Goal: Task Accomplishment & Management: Use online tool/utility

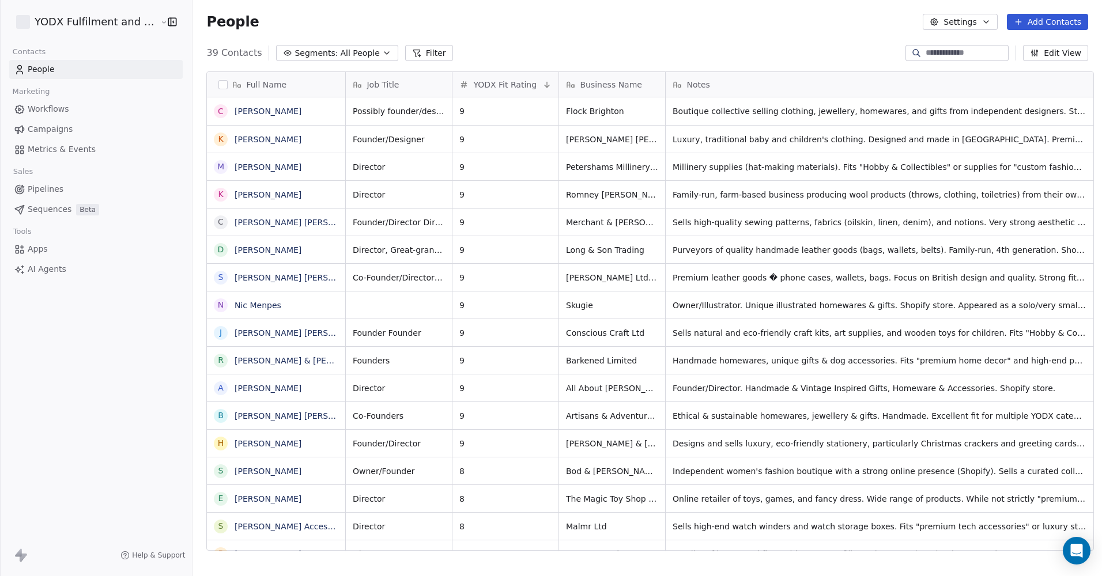
scroll to position [498, 907]
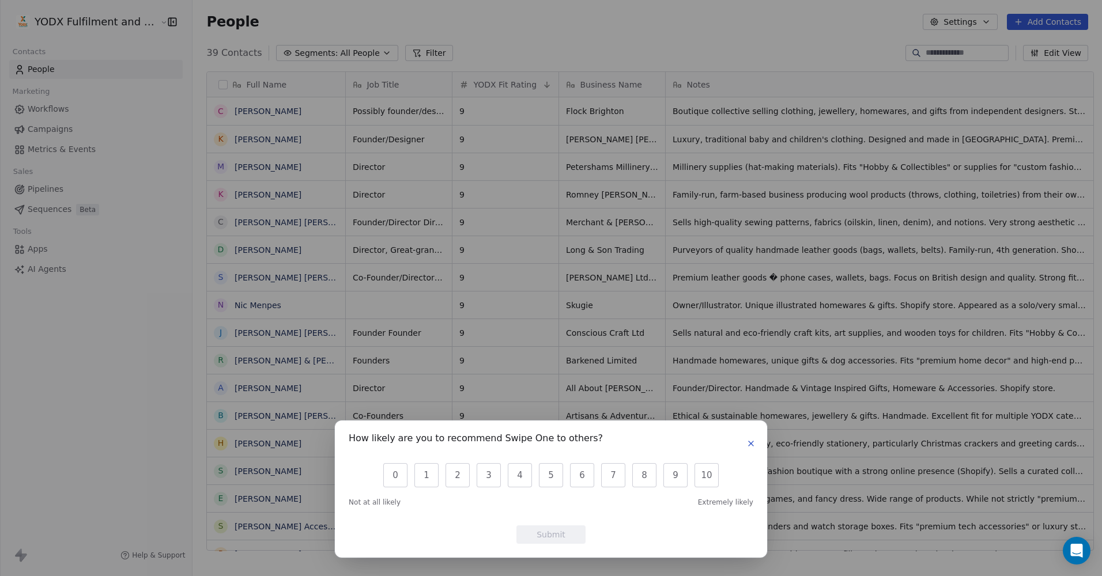
drag, startPoint x: 754, startPoint y: 445, endPoint x: 750, endPoint y: 438, distance: 8.5
click at [754, 445] on icon "button" at bounding box center [750, 443] width 9 height 9
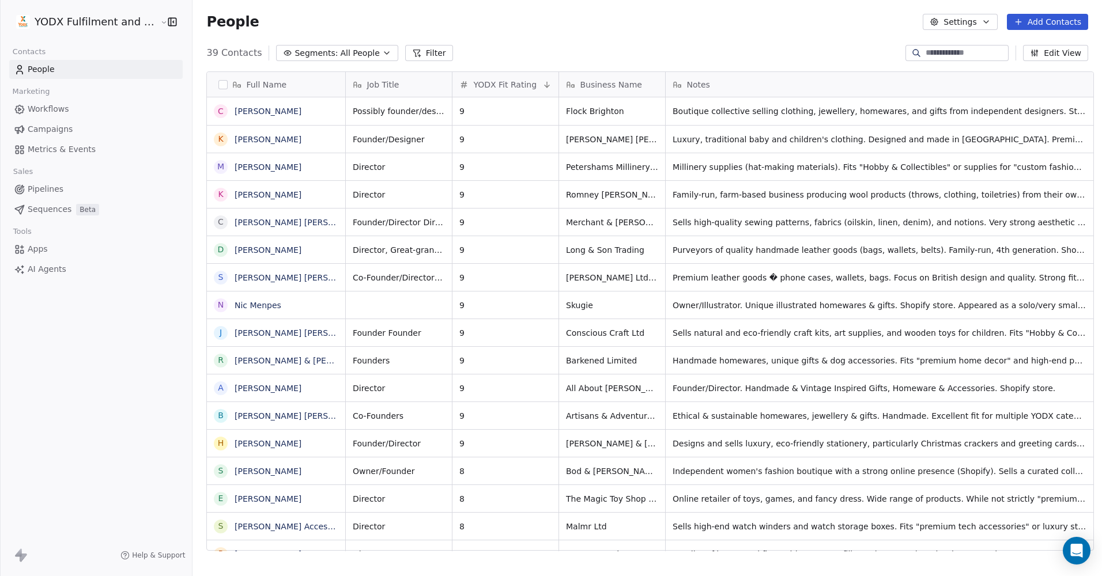
click at [51, 267] on span "AI Agents" at bounding box center [47, 269] width 39 height 12
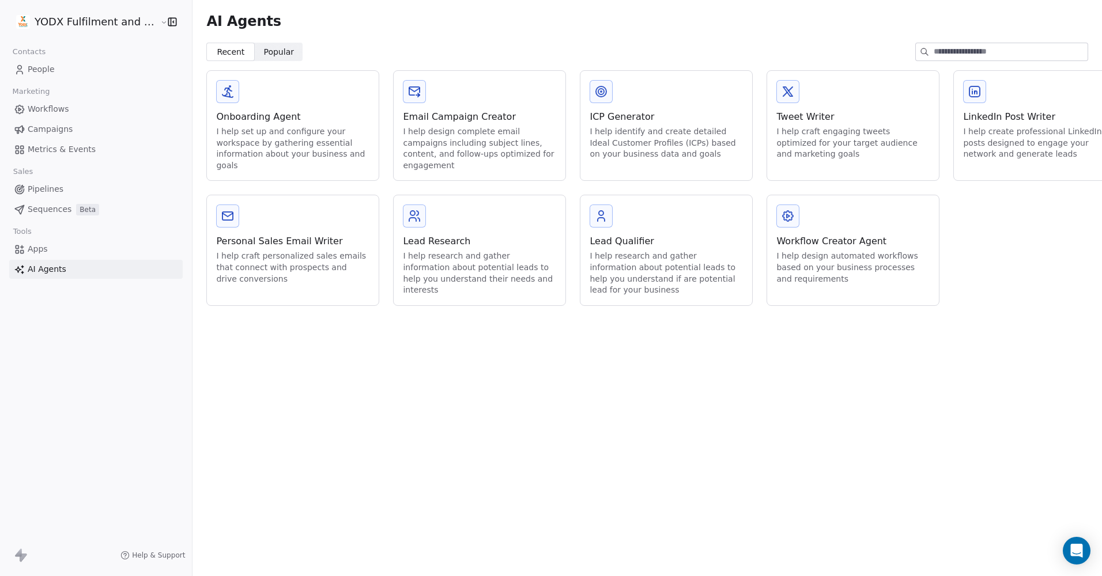
click at [668, 140] on div "I help identify and create detailed Ideal Customer Profiles (ICPs) based on you…" at bounding box center [665, 143] width 153 height 34
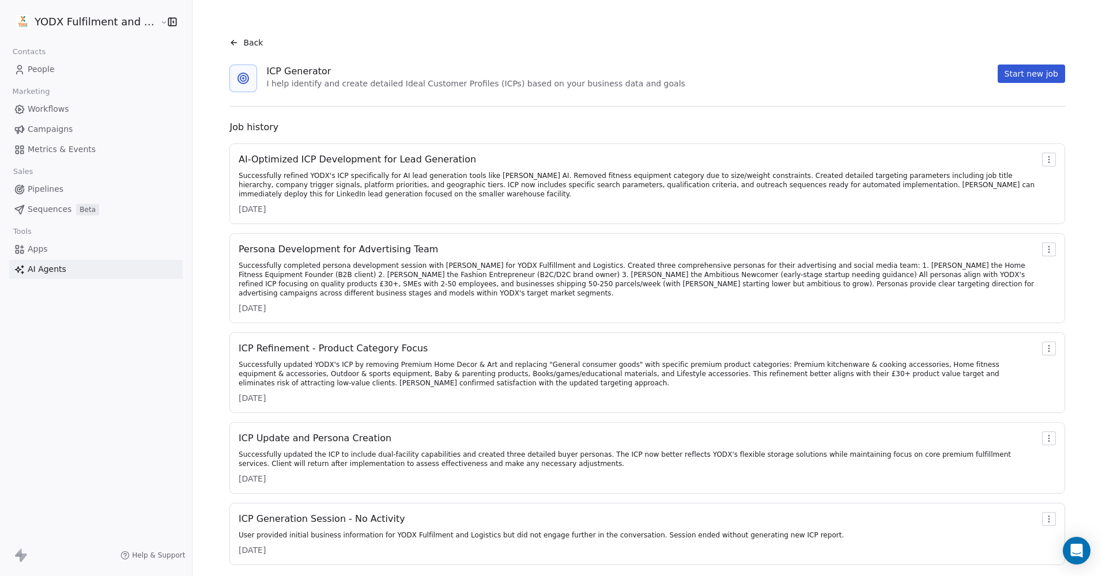
click at [329, 173] on div "Successfully refined YODX's ICP specifically for AI lead generation tools like …" at bounding box center [638, 185] width 799 height 28
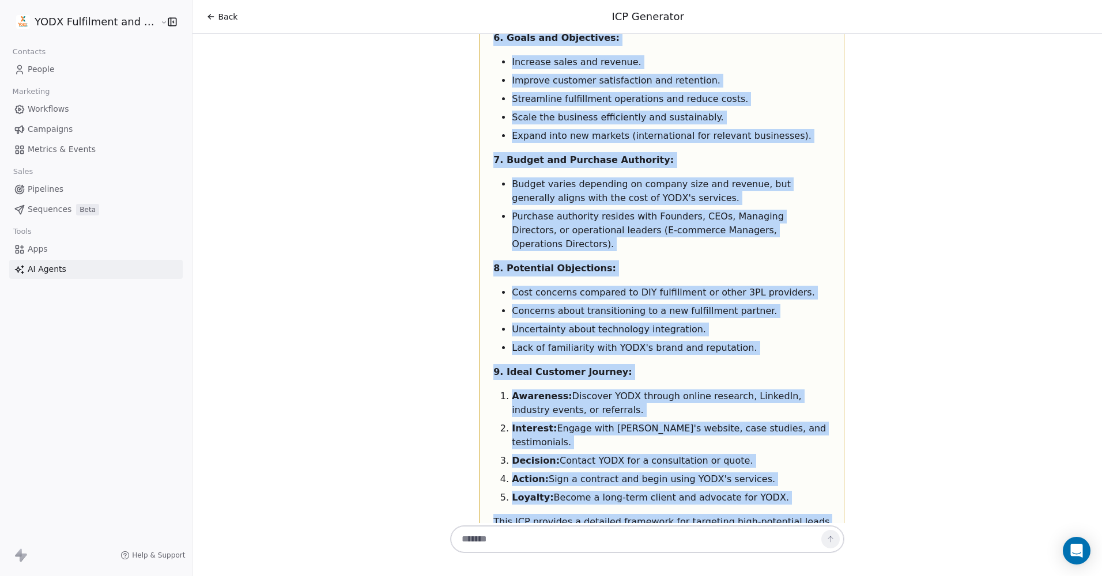
scroll to position [7224, 0]
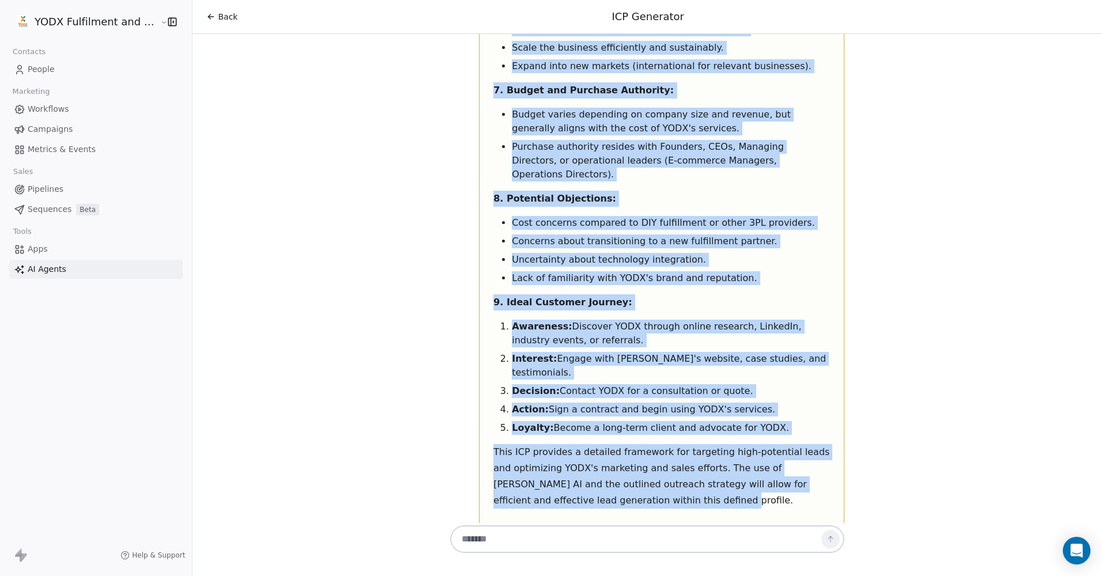
drag, startPoint x: 484, startPoint y: 164, endPoint x: 743, endPoint y: 85, distance: 270.5
copy div "This report defines the Ideal Customer Profile (ICP) for YODX Fulfillment and L…"
